Goal: Task Accomplishment & Management: Use online tool/utility

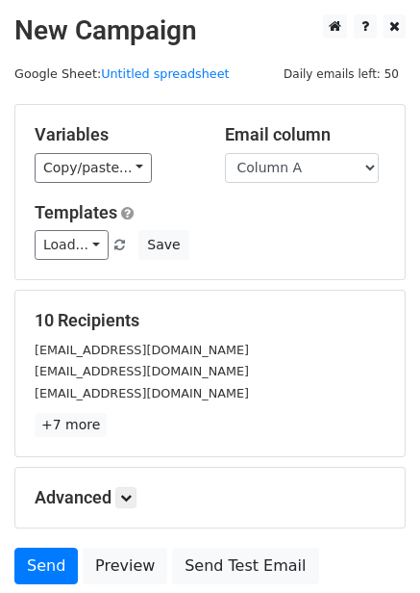
click at [143, 500] on h5 "Advanced" at bounding box center [210, 497] width 351 height 21
click at [132, 495] on icon at bounding box center [126, 498] width 12 height 12
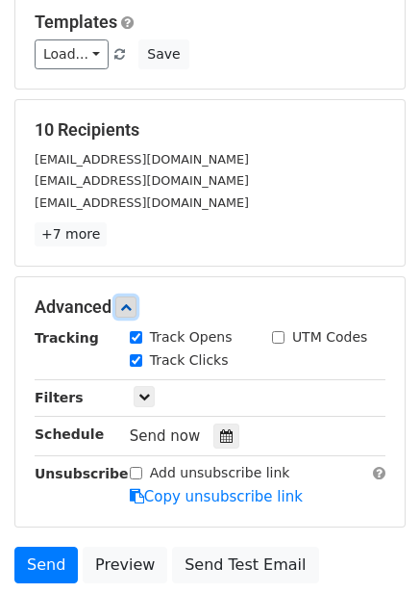
scroll to position [192, 0]
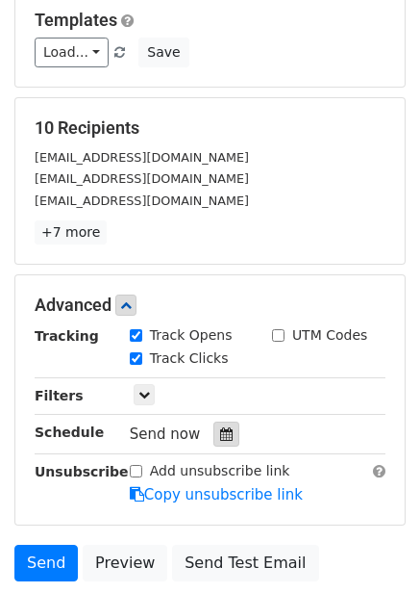
click at [222, 427] on icon at bounding box center [226, 433] width 13 height 13
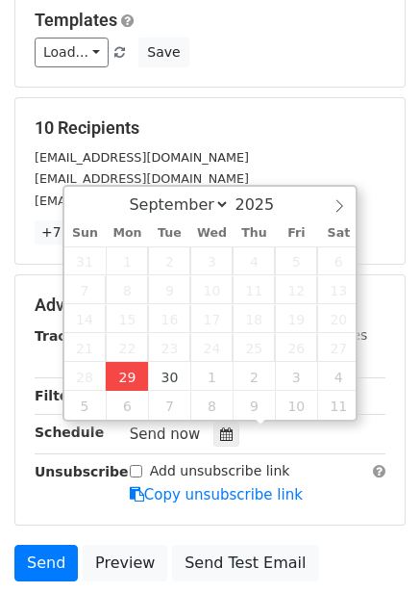
type input "2025-09-29 12:33"
type input "33"
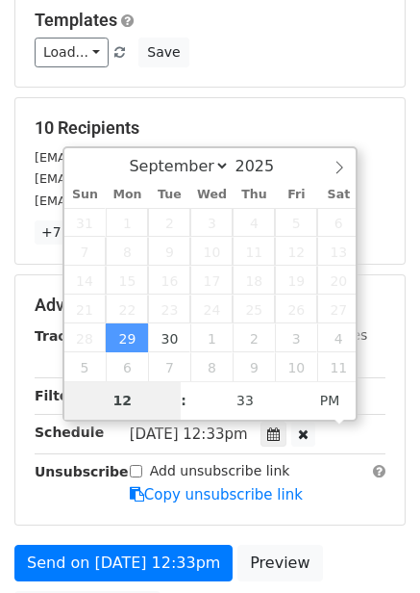
type input "4"
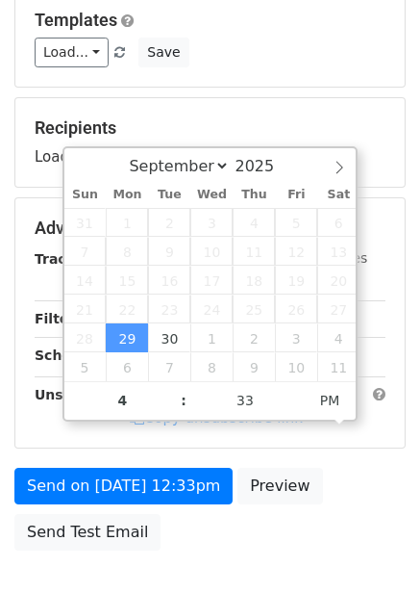
type input "2025-09-29 16:33"
click at [297, 551] on div "Send on Sep 29 at 12:33pm Preview Send Test Email" at bounding box center [210, 514] width 420 height 92
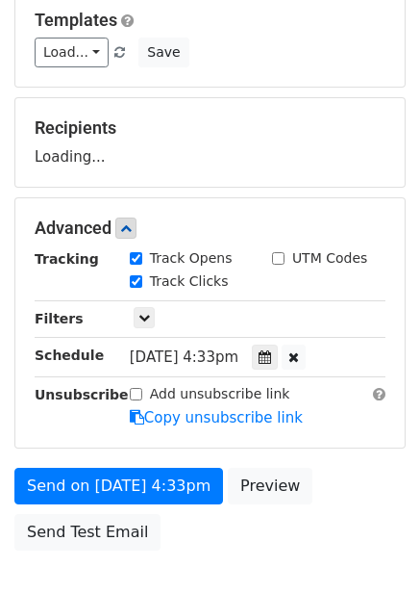
click at [291, 434] on div "Advanced Tracking Track Opens UTM Codes Track Clicks Filters Only include sprea…" at bounding box center [210, 322] width 390 height 249
click at [278, 350] on div at bounding box center [265, 356] width 26 height 25
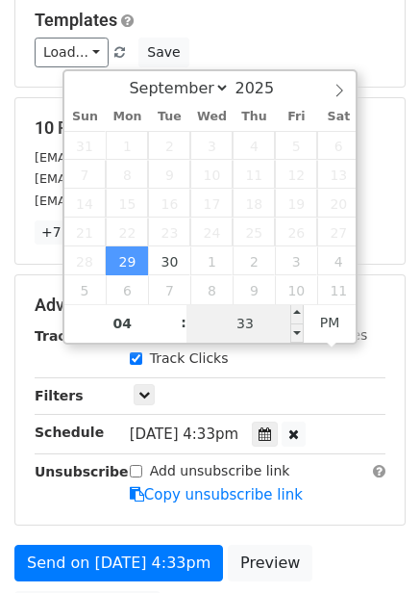
click at [264, 324] on input "33" at bounding box center [245, 323] width 117 height 38
type input "0"
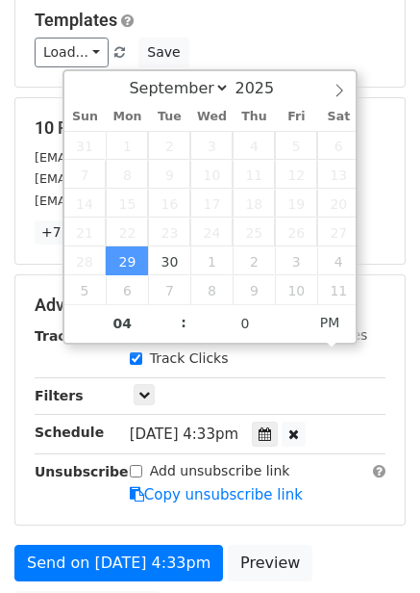
type input "2025-09-29 16:00"
click at [345, 499] on div "Add unsubscribe link Copy unsubscribe link" at bounding box center [257, 483] width 285 height 44
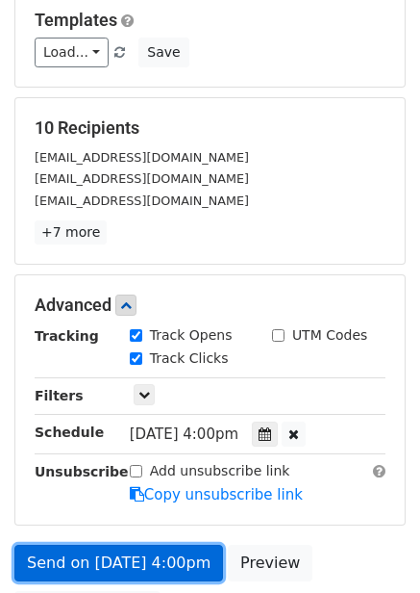
click at [129, 572] on link "Send on Sep 29 at 4:00pm" at bounding box center [118, 562] width 209 height 37
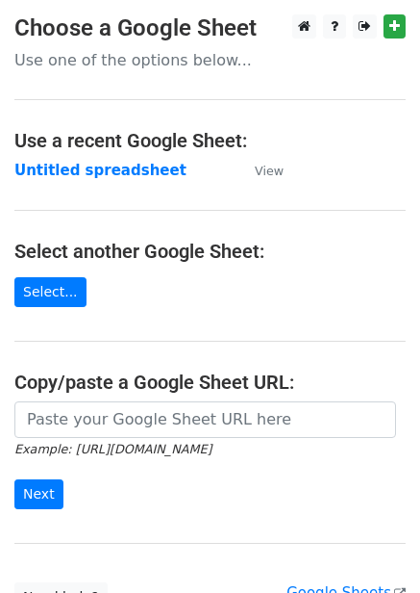
click at [117, 178] on strong "Untitled spreadsheet" at bounding box center [100, 170] width 172 height 17
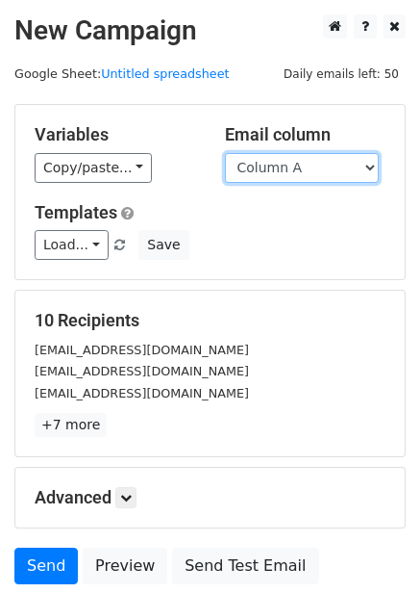
click at [295, 163] on select "Column A Column B Column C Column D Column E Column F" at bounding box center [302, 168] width 154 height 30
select select "Column B"
click at [225, 153] on select "Column A Column B Column C Column D Column E Column F" at bounding box center [302, 168] width 154 height 30
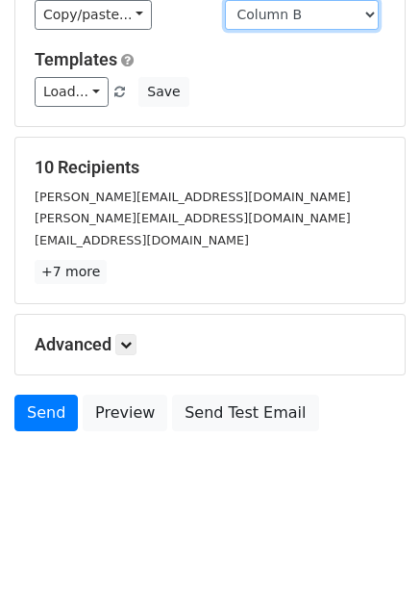
scroll to position [155, 0]
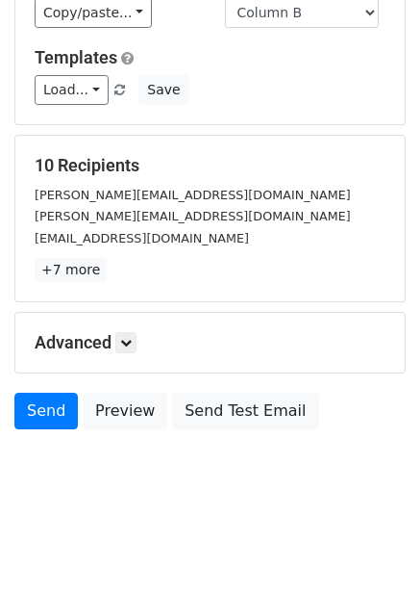
click at [145, 364] on div "Advanced Tracking Track Opens UTM Codes Track Clicks Filters Only include sprea…" at bounding box center [210, 343] width 390 height 60
click at [142, 352] on h5 "Advanced" at bounding box center [210, 342] width 351 height 21
click at [130, 338] on icon at bounding box center [126, 343] width 12 height 12
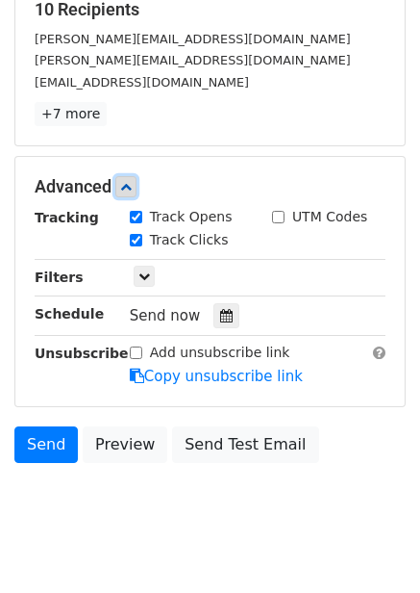
scroll to position [343, 0]
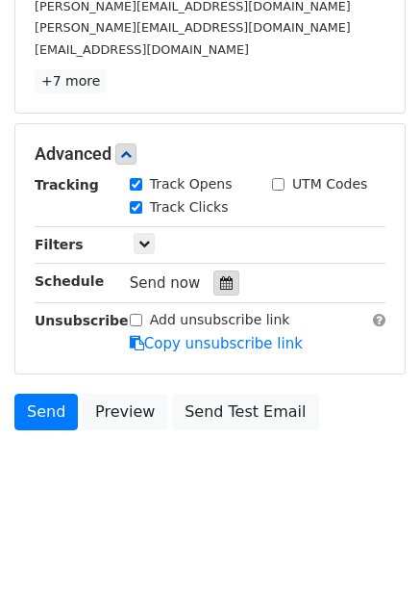
click at [221, 284] on icon at bounding box center [226, 282] width 13 height 13
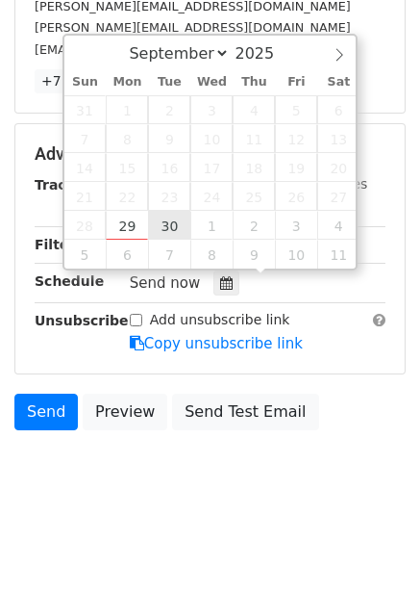
type input "2025-09-30 12:00"
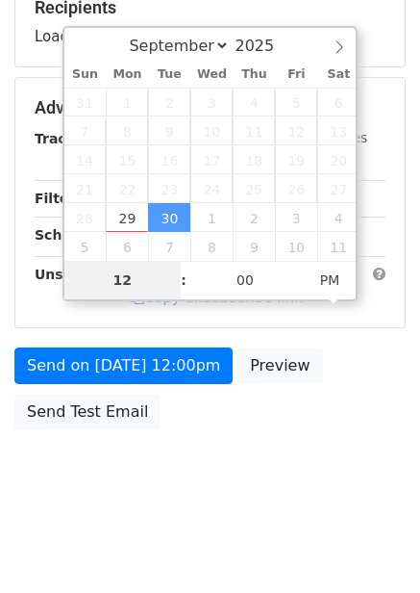
type input "5"
type input "2025-09-30 17:00"
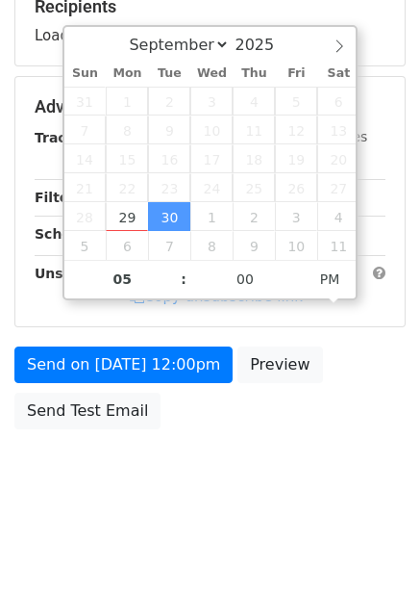
click at [253, 439] on div "Send on Sep 30 at 12:00pm Preview Send Test Email" at bounding box center [210, 392] width 420 height 92
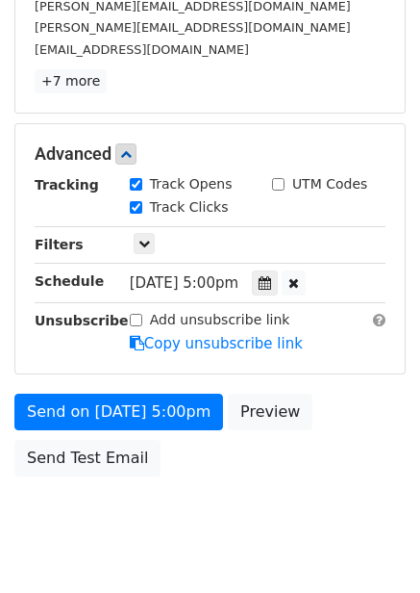
scroll to position [313, 0]
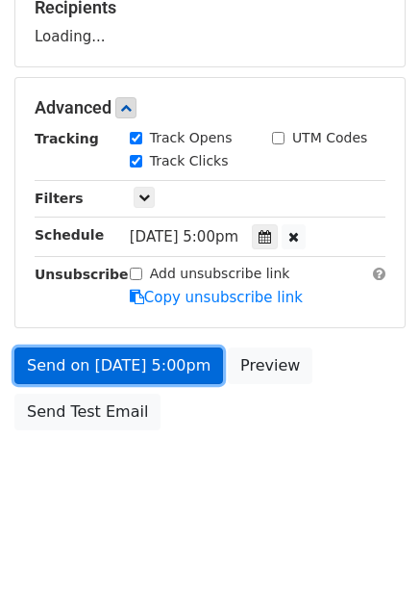
click at [146, 370] on link "Send on Sep 30 at 5:00pm" at bounding box center [118, 365] width 209 height 37
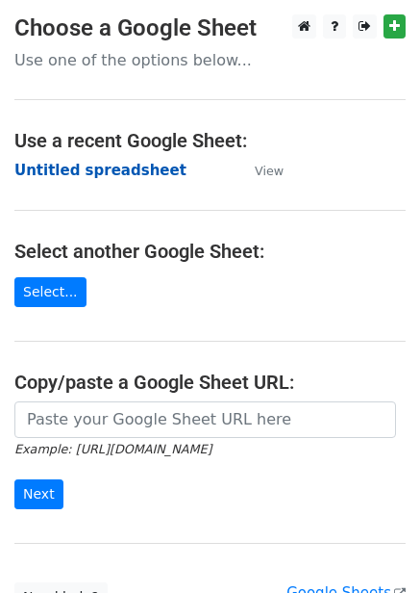
click at [107, 174] on strong "Untitled spreadsheet" at bounding box center [100, 170] width 172 height 17
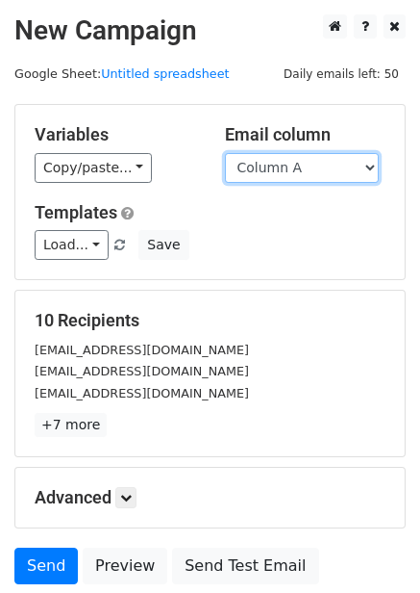
drag, startPoint x: 351, startPoint y: 158, endPoint x: 351, endPoint y: 180, distance: 22.1
click at [351, 159] on select "Column A Column B Column C Column D Column E Column F" at bounding box center [302, 168] width 154 height 30
click at [225, 153] on select "Column A Column B Column C Column D Column E Column F" at bounding box center [302, 168] width 154 height 30
click at [304, 182] on select "Column A Column B Column C Column D Column E Column F" at bounding box center [302, 168] width 154 height 30
select select "Column C"
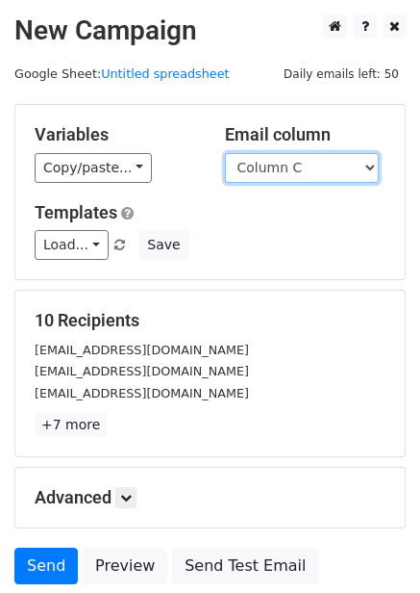
click at [225, 153] on select "Column A Column B Column C Column D Column E Column F" at bounding box center [302, 168] width 154 height 30
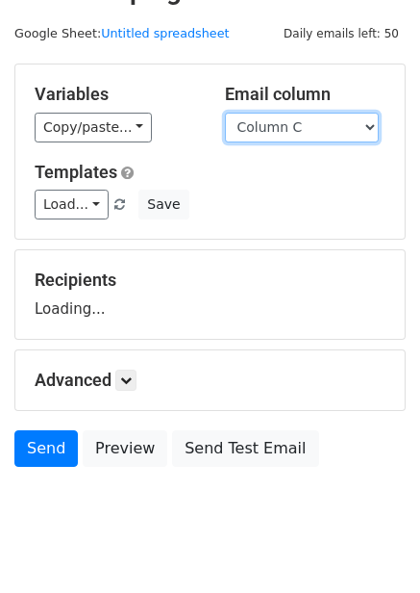
scroll to position [78, 0]
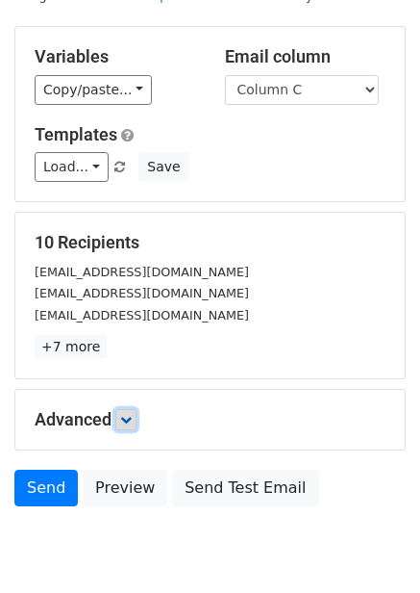
click at [134, 428] on link at bounding box center [125, 419] width 21 height 21
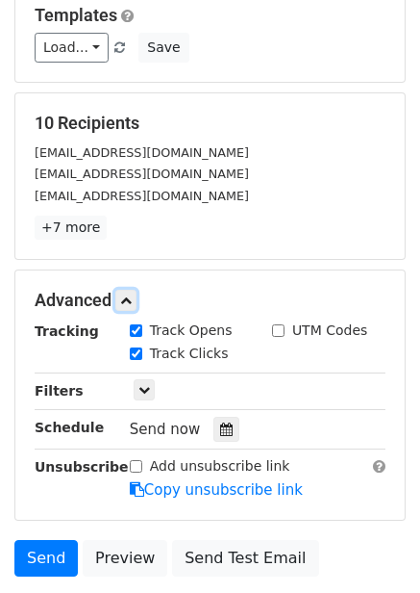
scroll to position [270, 0]
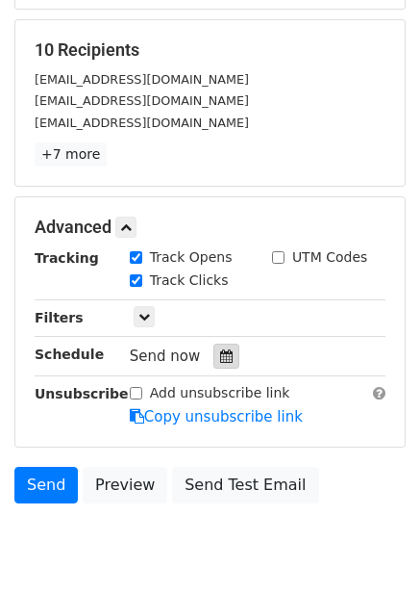
click at [215, 364] on div at bounding box center [227, 355] width 26 height 25
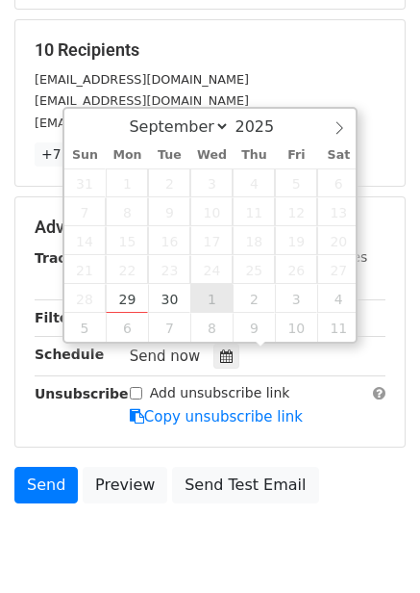
type input "2025-10-01 12:00"
select select "9"
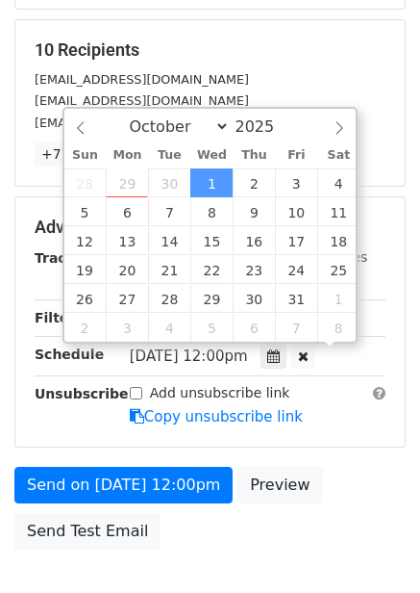
scroll to position [1, 0]
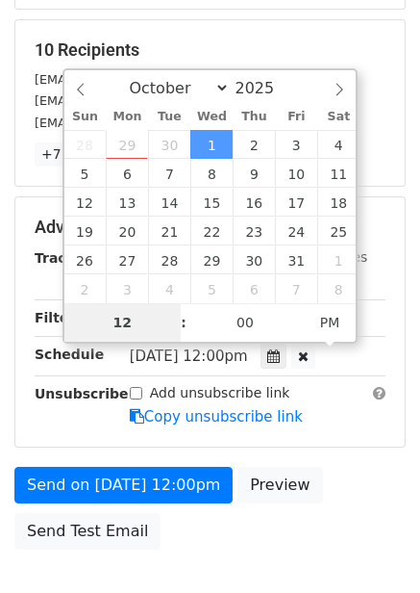
type input "6"
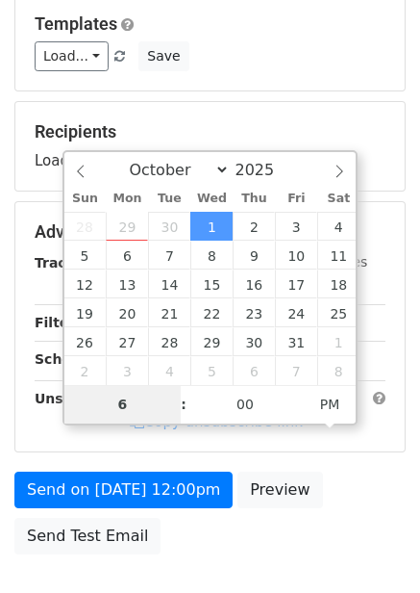
scroll to position [385, 0]
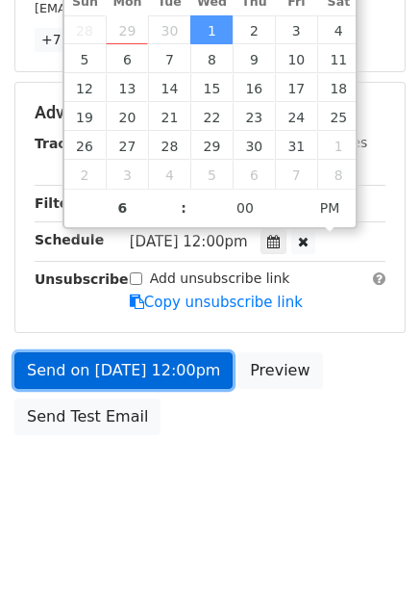
type input "2025-10-01 18:00"
click at [159, 382] on link "Send on Oct 1 at 12:00pm" at bounding box center [123, 370] width 218 height 37
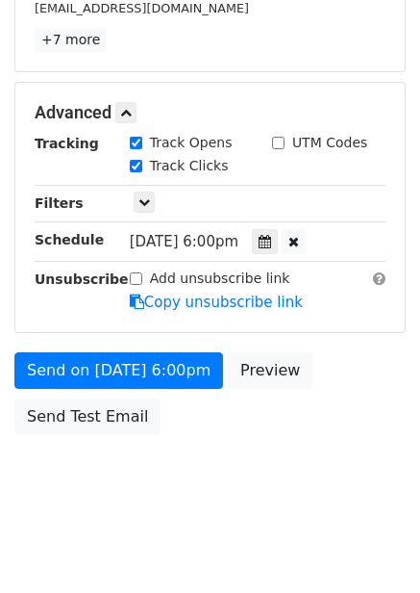
scroll to position [313, 0]
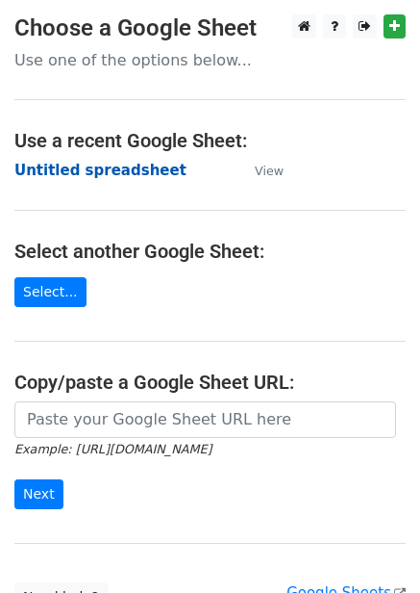
click at [113, 178] on strong "Untitled spreadsheet" at bounding box center [100, 170] width 172 height 17
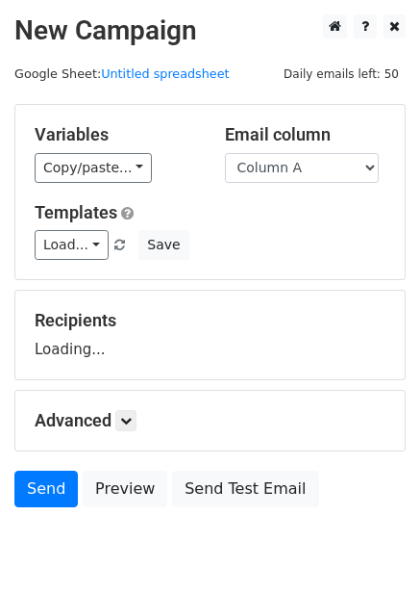
click at [317, 176] on select "Column A Column B Column C Column D Column E Column F" at bounding box center [302, 168] width 154 height 30
select select "Column D"
click at [225, 153] on select "Column A Column B Column C Column D Column E Column F" at bounding box center [302, 168] width 154 height 30
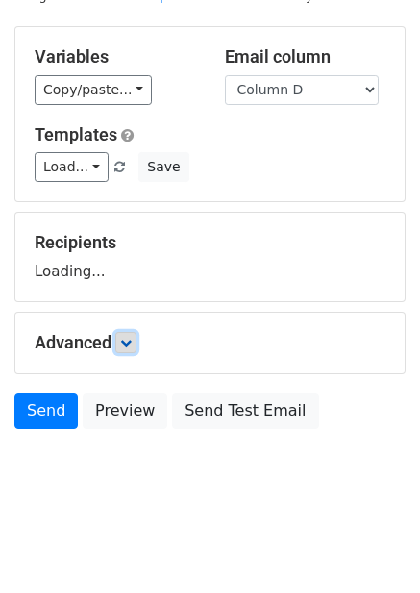
click at [119, 340] on link at bounding box center [125, 342] width 21 height 21
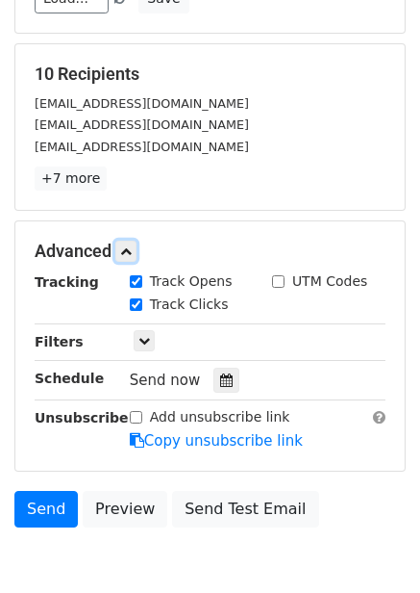
scroll to position [247, 0]
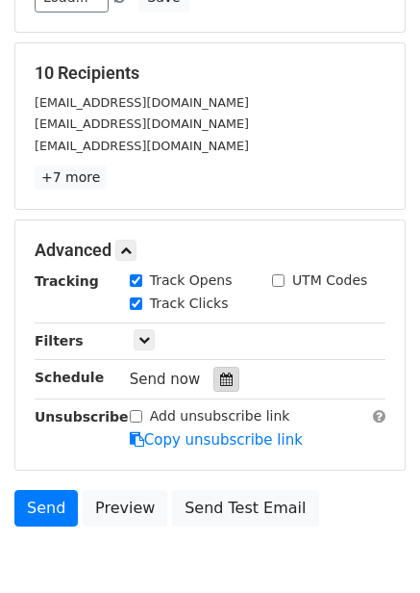
click at [220, 377] on icon at bounding box center [226, 378] width 13 height 13
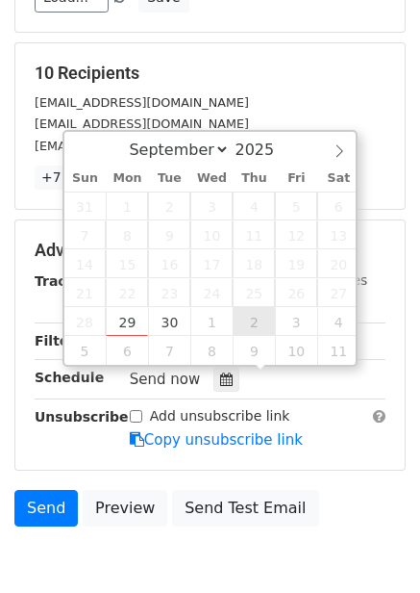
type input "2025-10-02 12:00"
select select "9"
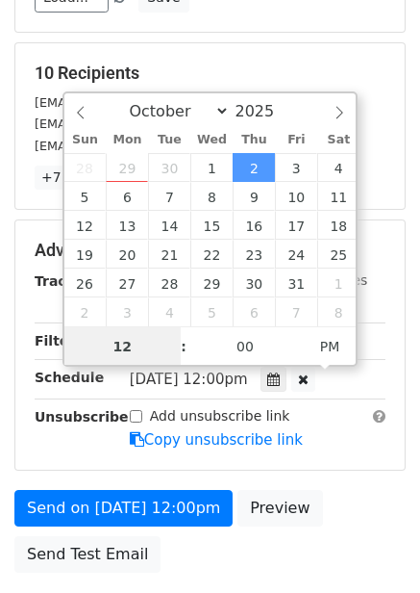
scroll to position [1, 0]
type input "7"
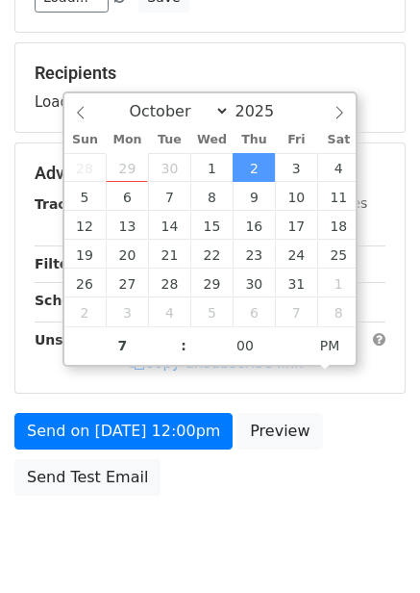
type input "2025-10-02 19:00"
click at [317, 498] on div "Send on Oct 2 at 12:00pm Preview Send Test Email" at bounding box center [210, 459] width 420 height 92
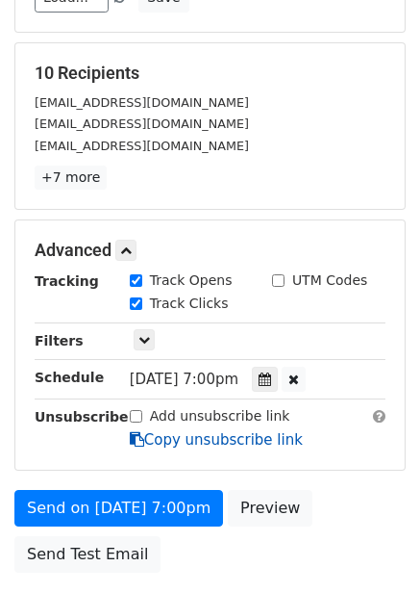
click at [156, 444] on link "Copy unsubscribe link" at bounding box center [216, 439] width 173 height 17
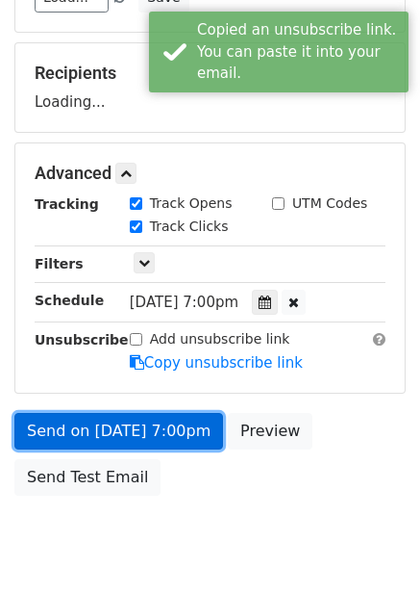
click at [159, 439] on link "Send on Oct 2 at 7:00pm" at bounding box center [118, 431] width 209 height 37
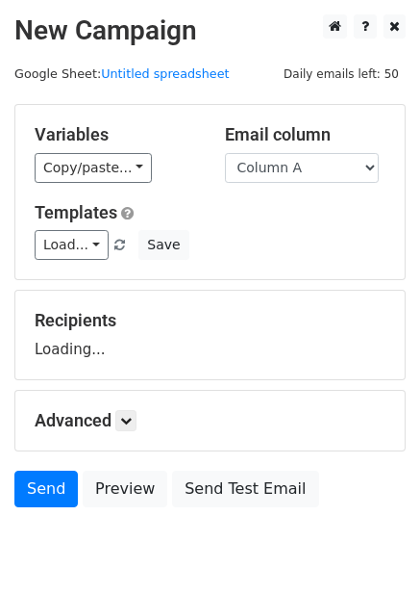
click at [335, 159] on select "Column A Column B Column C Column D Column E Column F" at bounding box center [302, 168] width 154 height 30
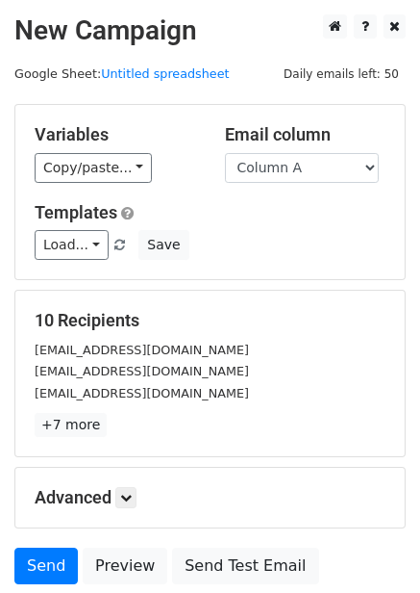
click at [302, 300] on div "10 Recipients [EMAIL_ADDRESS][DOMAIN_NAME] [EMAIL_ADDRESS][DOMAIN_NAME] [EMAIL_…" at bounding box center [210, 373] width 390 height 165
click at [317, 174] on select "Column A Column B Column C Column D Column E Column F" at bounding box center [302, 168] width 154 height 30
select select "Column E"
click at [225, 153] on select "Column A Column B Column C Column D Column E Column F" at bounding box center [302, 168] width 154 height 30
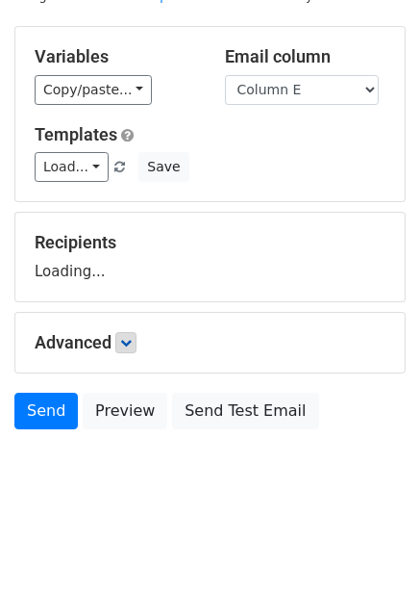
drag, startPoint x: 111, startPoint y: 338, endPoint x: 123, endPoint y: 351, distance: 18.4
click at [113, 338] on h5 "Advanced" at bounding box center [210, 342] width 351 height 21
click at [129, 347] on icon at bounding box center [126, 343] width 12 height 12
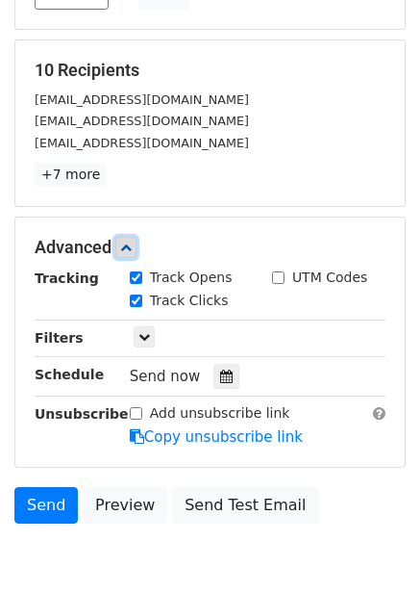
scroll to position [270, 0]
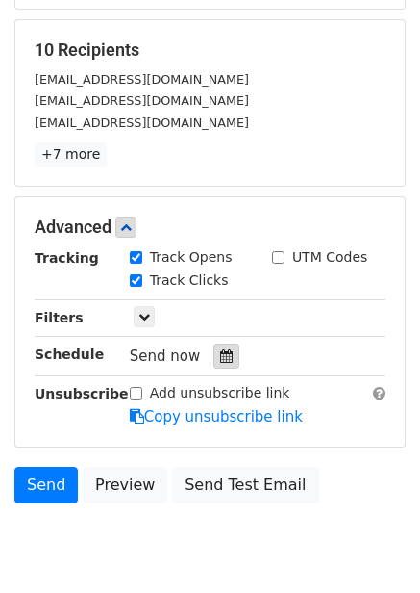
click at [216, 365] on div at bounding box center [227, 355] width 26 height 25
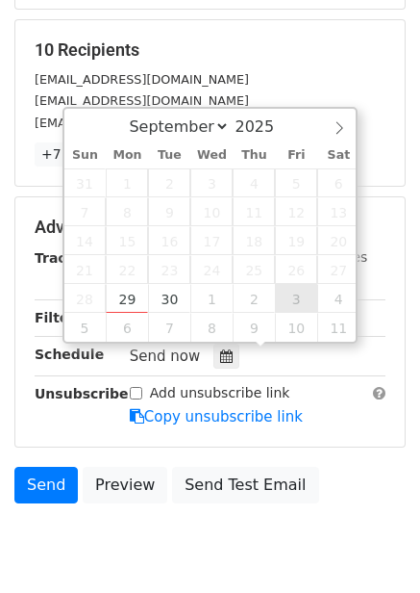
type input "[DATE] 12:00"
select select "9"
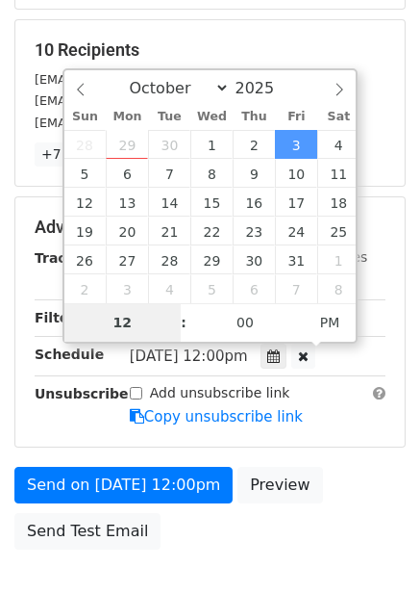
type input "8"
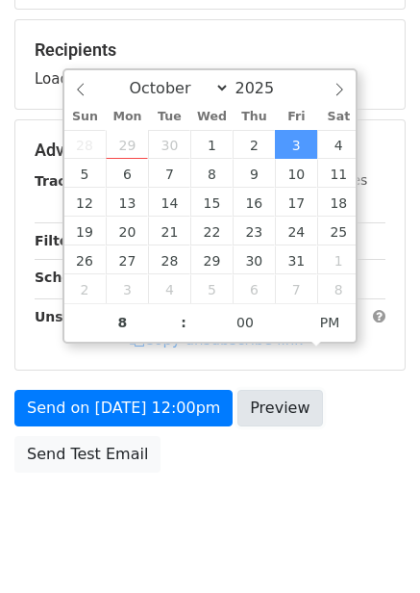
type input "2025-10-03 20:00"
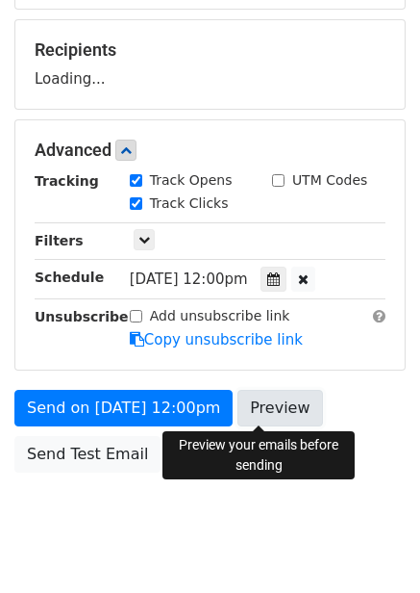
click at [295, 415] on link "Preview" at bounding box center [280, 408] width 85 height 37
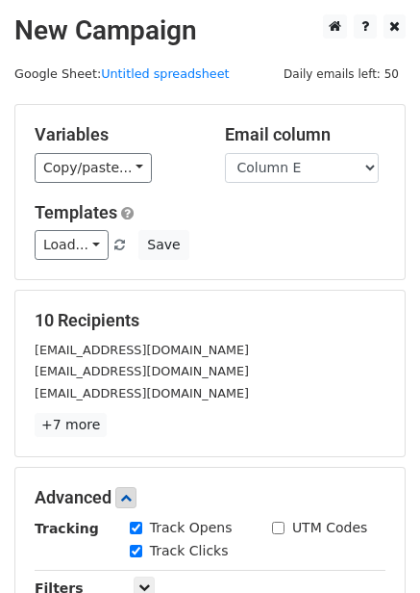
scroll to position [390, 0]
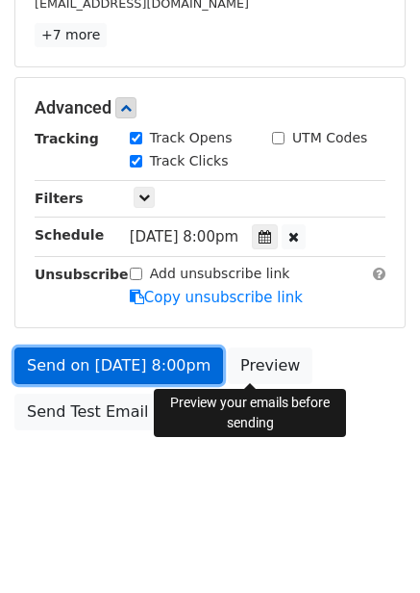
click at [133, 355] on link "Send on Oct 3 at 8:00pm" at bounding box center [118, 365] width 209 height 37
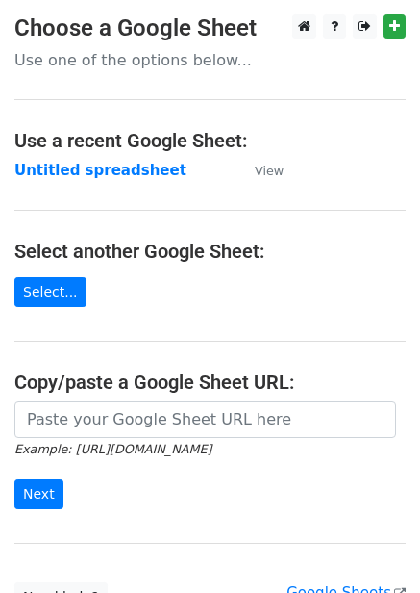
click at [113, 180] on td "Untitled spreadsheet" at bounding box center [124, 171] width 221 height 22
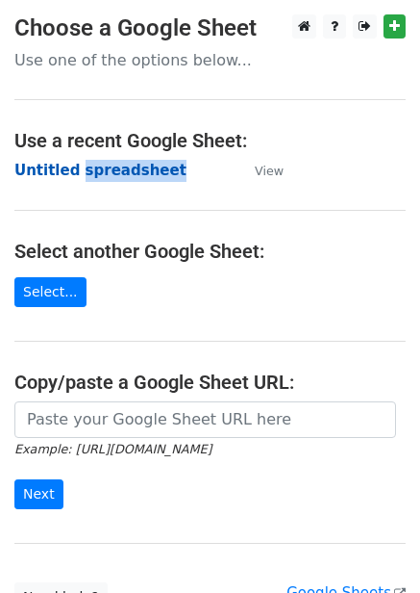
click at [113, 178] on strong "Untitled spreadsheet" at bounding box center [100, 170] width 172 height 17
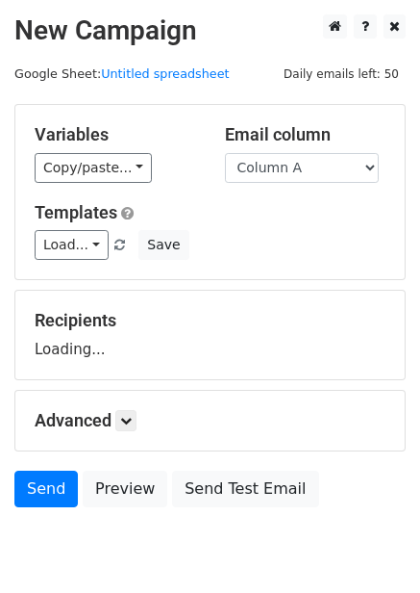
click at [287, 185] on div "Variables Copy/paste... {{Column A}} {{Column B}} {{Column C}} {{Column D}} {{C…" at bounding box center [210, 192] width 390 height 174
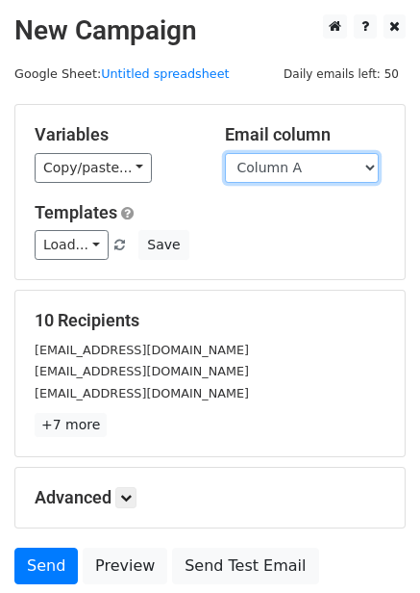
click at [306, 164] on select "Column A Column B Column C Column D Column E Column F" at bounding box center [302, 168] width 154 height 30
select select "Column F"
click at [225, 153] on select "Column A Column B Column C Column D Column E Column F" at bounding box center [302, 168] width 154 height 30
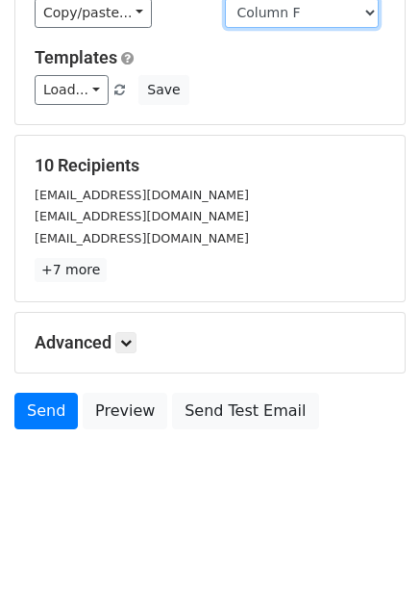
scroll to position [78, 0]
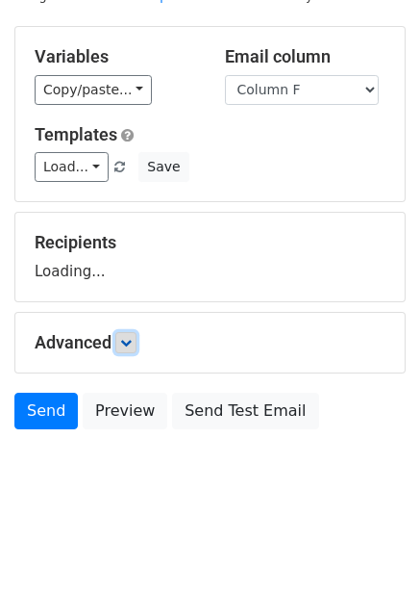
click at [131, 345] on icon at bounding box center [126, 343] width 12 height 12
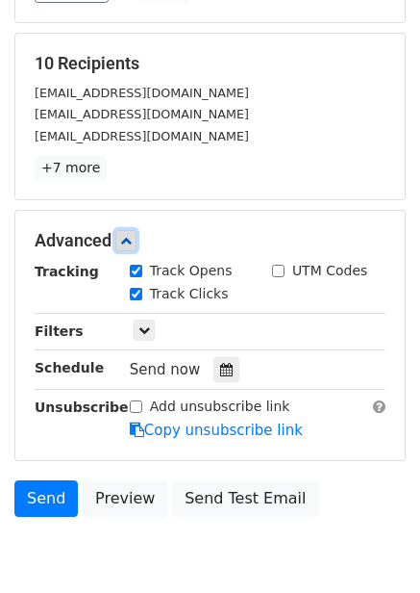
scroll to position [343, 0]
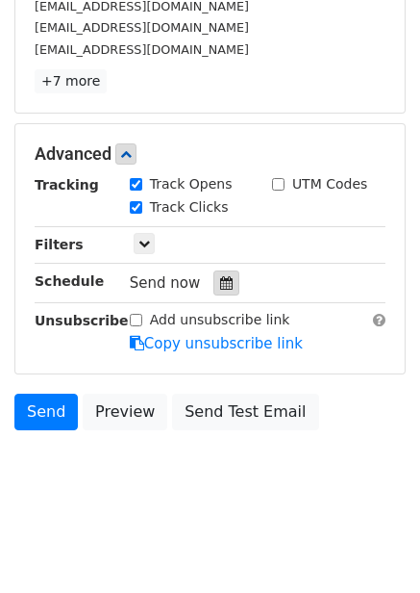
click at [220, 289] on icon at bounding box center [226, 282] width 13 height 13
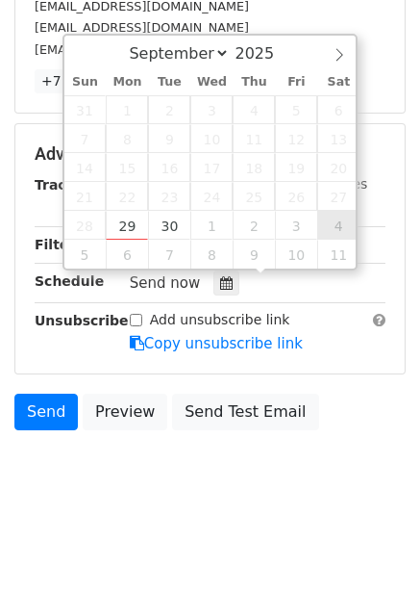
type input "2025-10-04 12:00"
select select "9"
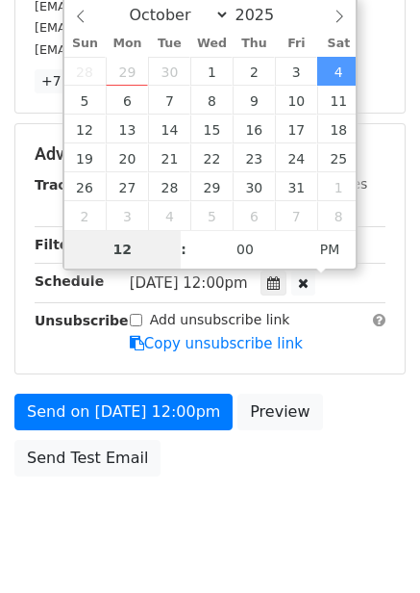
type input "9"
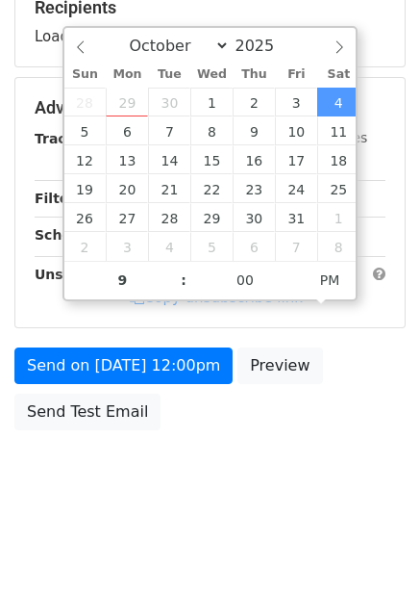
type input "2025-10-04 21:00"
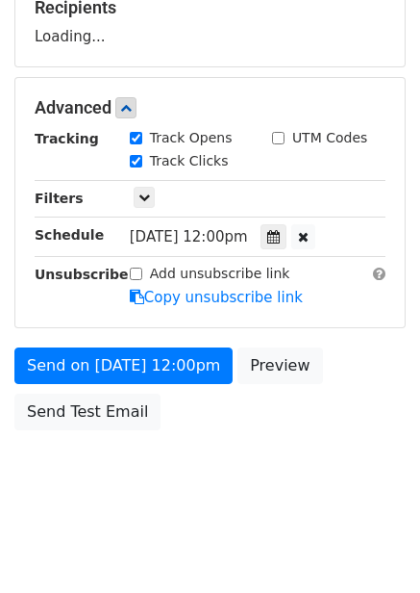
click at [331, 424] on div "Send on Oct 4 at 12:00pm Preview Send Test Email" at bounding box center [210, 393] width 420 height 92
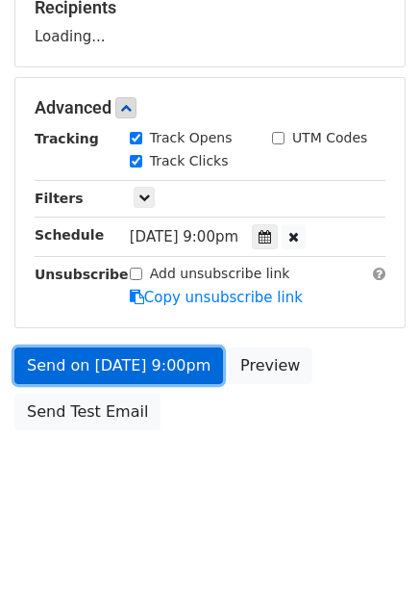
click at [112, 378] on link "Send on Oct 4 at 9:00pm" at bounding box center [118, 365] width 209 height 37
